Goal: Transaction & Acquisition: Purchase product/service

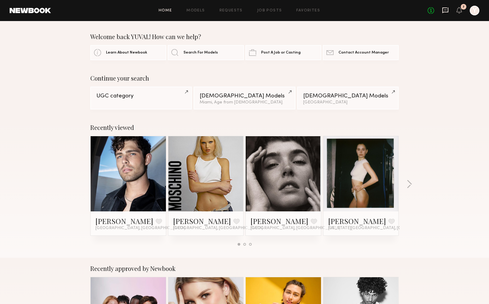
click at [447, 12] on icon at bounding box center [445, 11] width 6 height 6
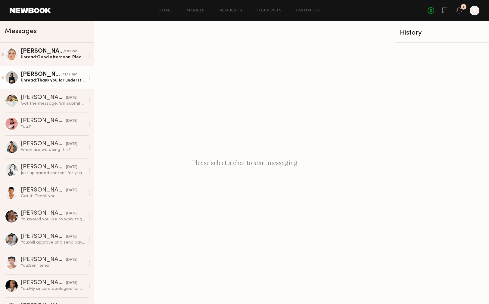
click at [51, 84] on link "Kate A. 11:17 AM Unread: Thank you for understanding 🤍" at bounding box center [47, 77] width 94 height 23
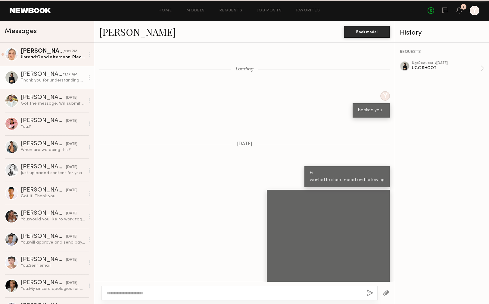
scroll to position [450, 0]
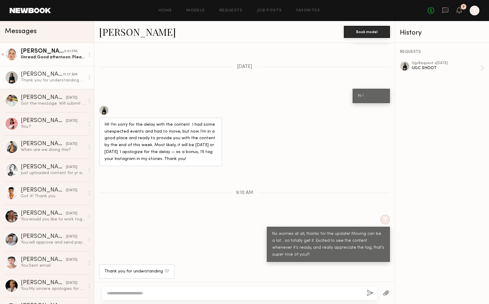
click at [51, 50] on div "[PERSON_NAME]" at bounding box center [42, 51] width 43 height 6
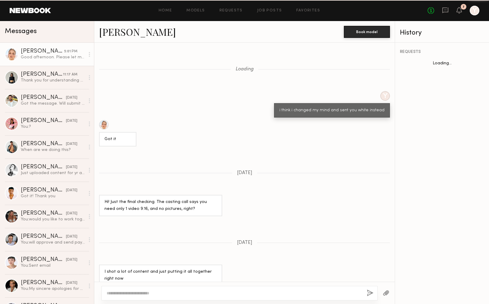
scroll to position [263, 0]
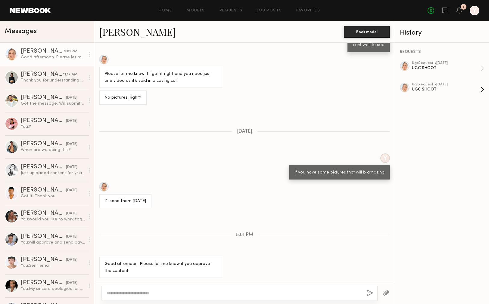
click at [420, 92] on div "UGC SHOOT" at bounding box center [446, 90] width 69 height 6
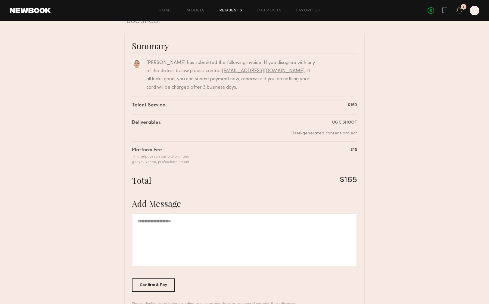
scroll to position [58, 0]
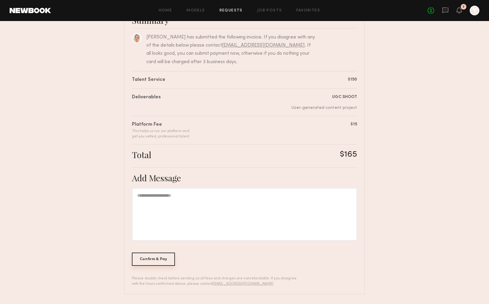
click at [162, 261] on div "Confirm & Pay" at bounding box center [153, 259] width 43 height 13
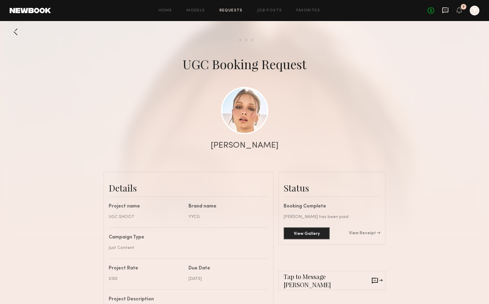
click at [446, 8] on icon at bounding box center [445, 11] width 6 height 6
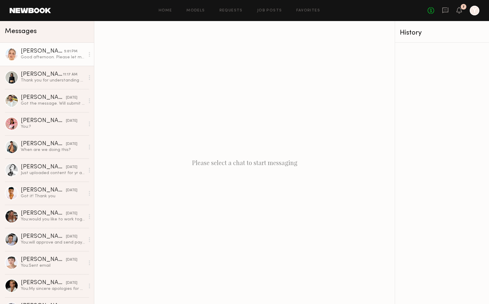
click at [64, 61] on link "[PERSON_NAME] 5:01 PM Good afternoon. Please let me know if you approve the con…" at bounding box center [47, 54] width 94 height 23
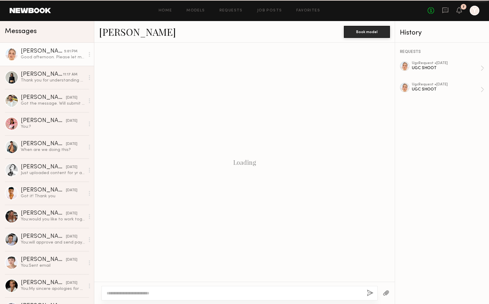
scroll to position [263, 0]
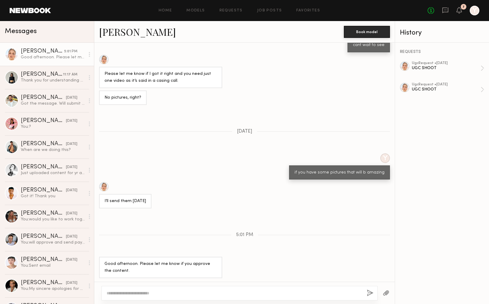
click at [189, 288] on div at bounding box center [239, 293] width 276 height 14
click at [187, 293] on textarea at bounding box center [234, 294] width 255 height 6
type textarea "**********"
click at [372, 292] on button "button" at bounding box center [370, 294] width 7 height 8
